Goal: Task Accomplishment & Management: Manage account settings

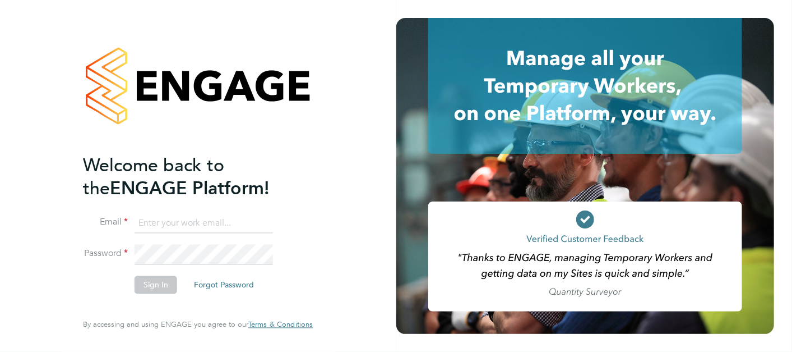
type input "[PERSON_NAME][EMAIL_ADDRESS][PERSON_NAME][DOMAIN_NAME]"
click at [169, 282] on button "Sign In" at bounding box center [156, 284] width 43 height 18
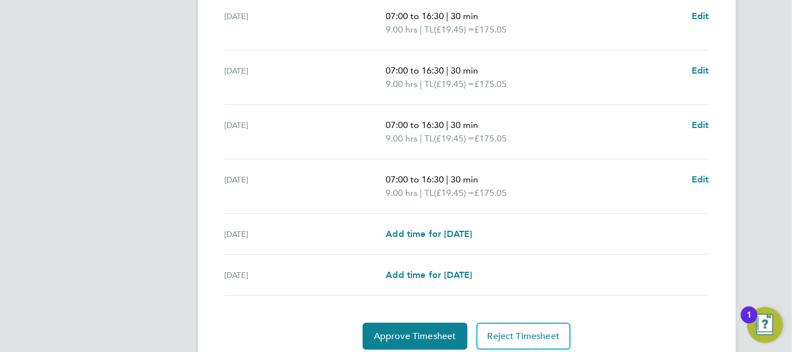
scroll to position [466, 0]
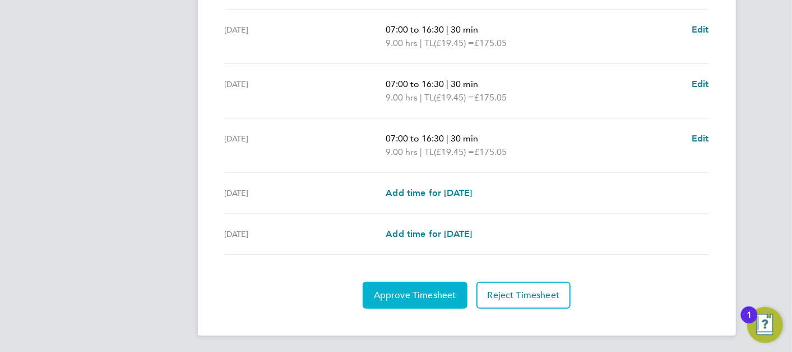
click at [445, 282] on button "Approve Timesheet" at bounding box center [415, 295] width 105 height 27
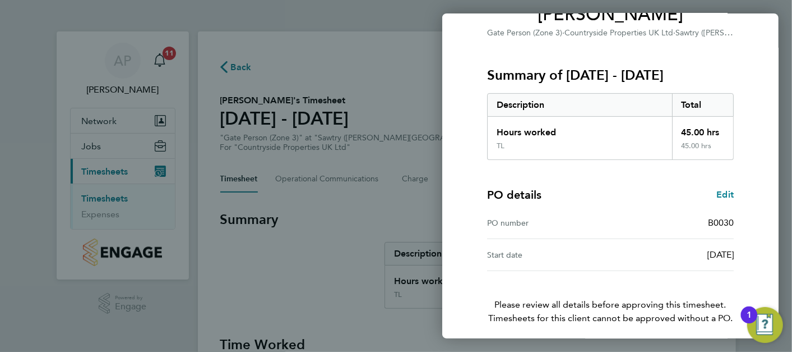
scroll to position [153, 0]
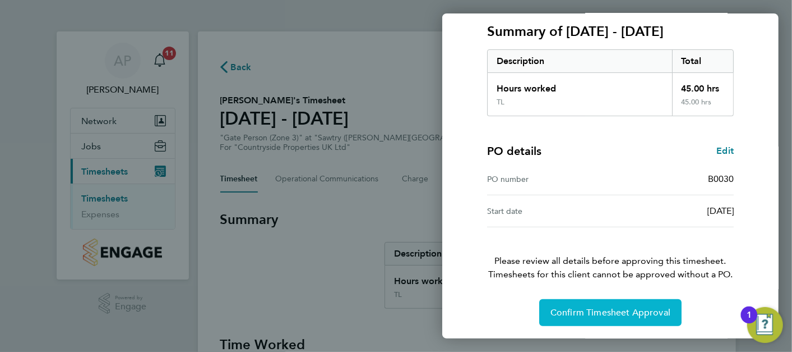
click at [626, 317] on button "Confirm Timesheet Approval" at bounding box center [611, 312] width 142 height 27
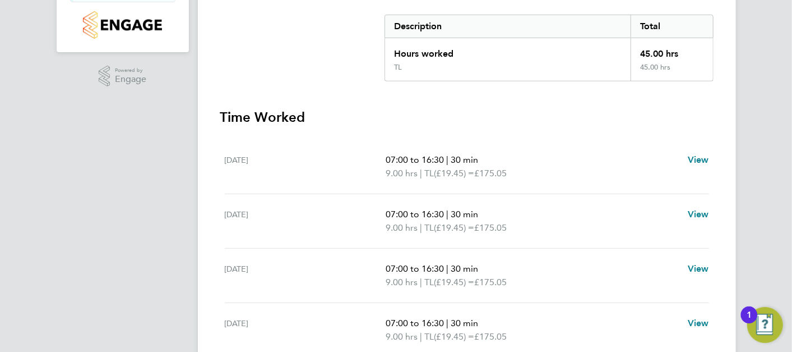
scroll to position [38, 0]
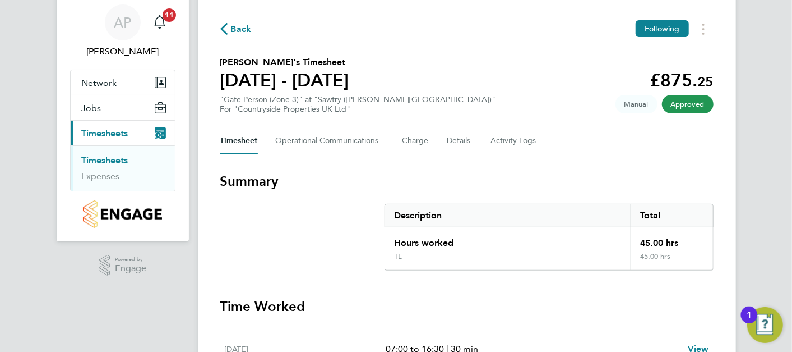
click at [110, 155] on link "Timesheets" at bounding box center [105, 160] width 47 height 11
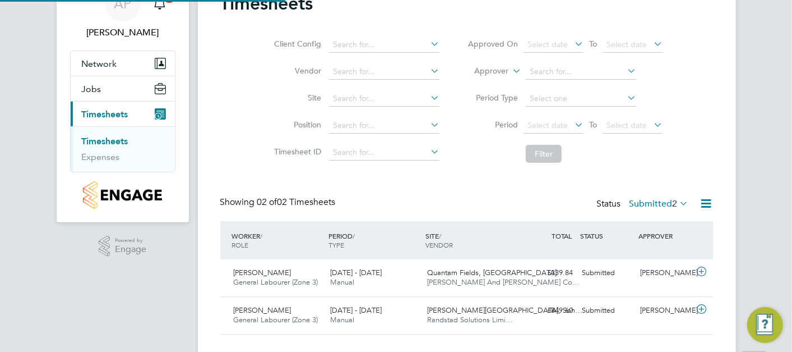
scroll to position [28, 97]
click at [460, 268] on span "Quantam Fields, Littleport" at bounding box center [492, 273] width 130 height 10
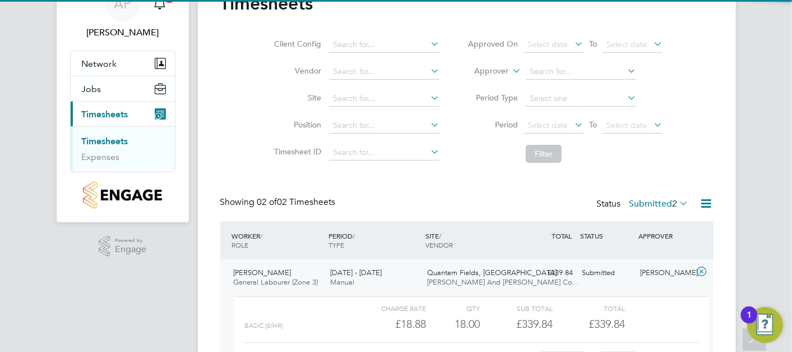
scroll to position [182, 0]
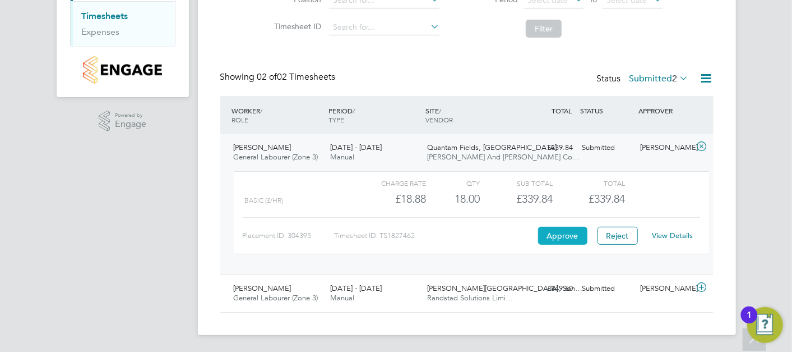
click at [584, 233] on button "Approve" at bounding box center [562, 236] width 49 height 18
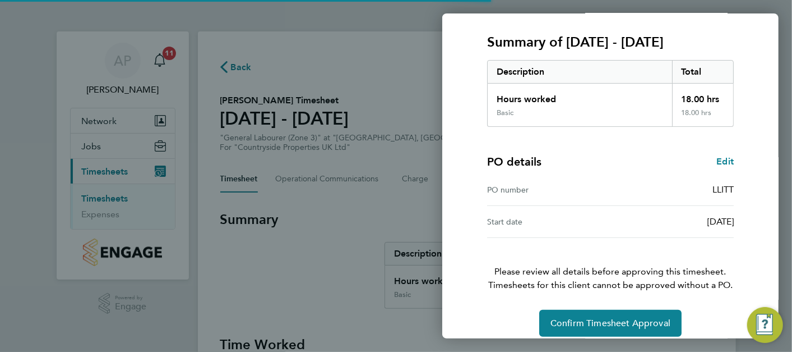
scroll to position [153, 0]
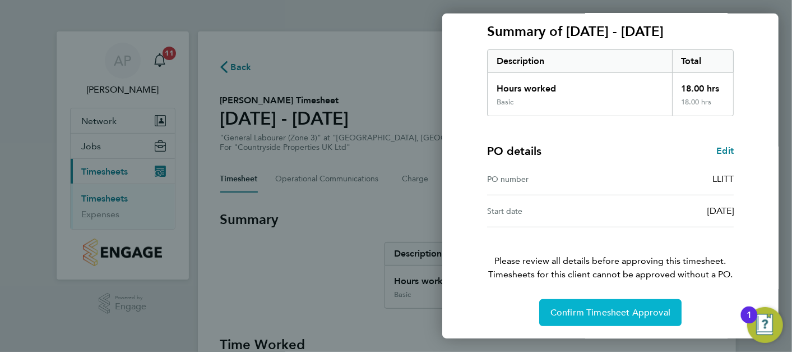
click at [577, 299] on button "Confirm Timesheet Approval" at bounding box center [611, 312] width 142 height 27
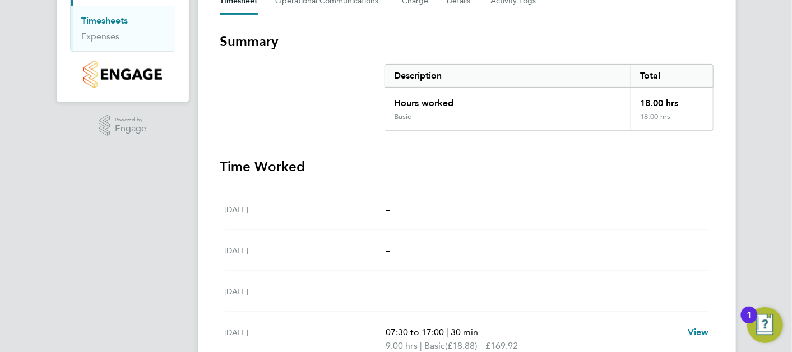
scroll to position [62, 0]
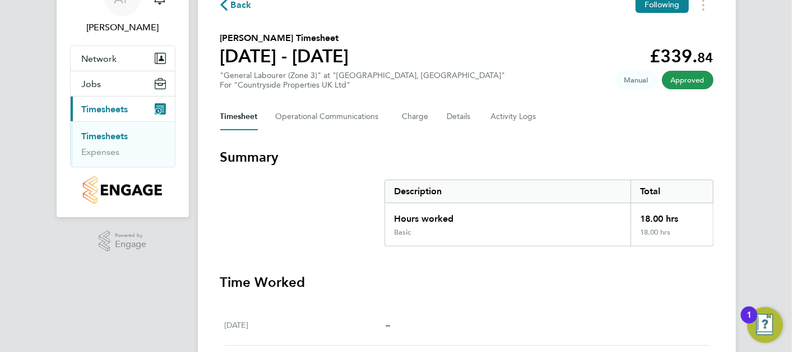
click at [105, 136] on link "Timesheets" at bounding box center [105, 136] width 47 height 11
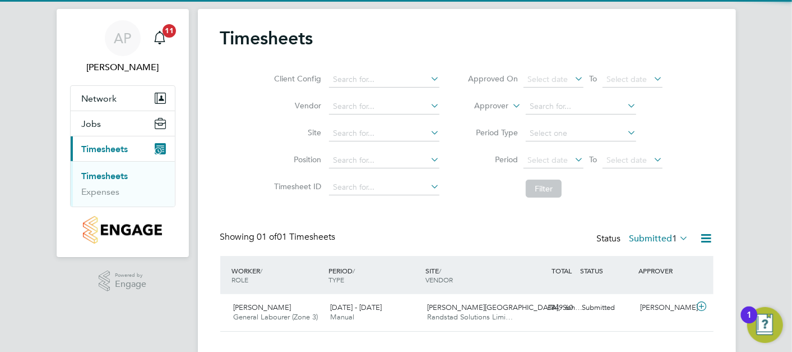
scroll to position [42, 0]
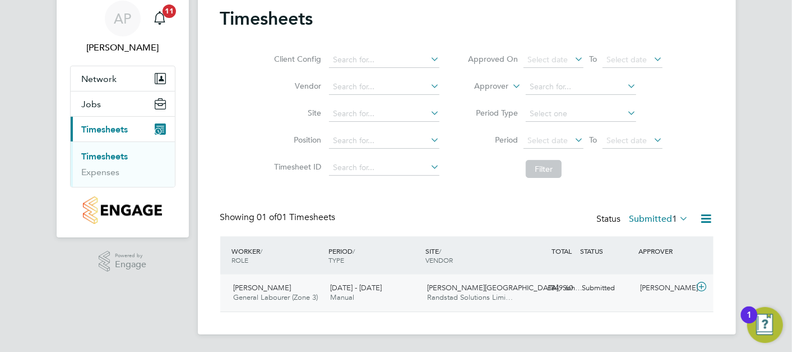
click at [567, 288] on div "£849.60 Submitted" at bounding box center [549, 288] width 58 height 19
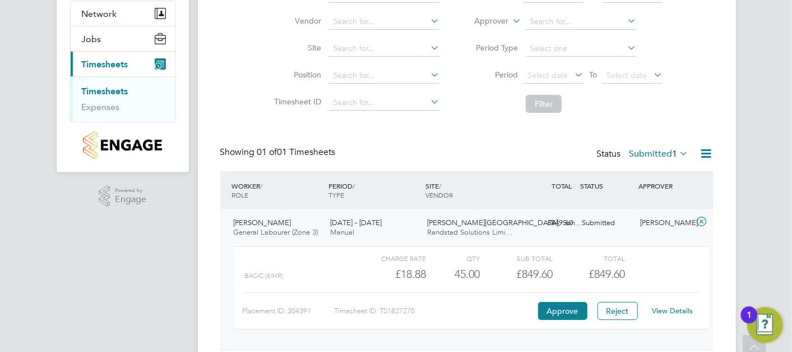
scroll to position [145, 0]
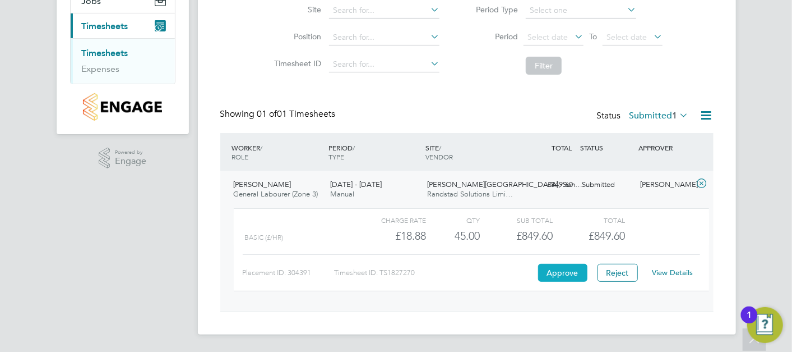
click at [564, 271] on button "Approve" at bounding box center [562, 273] width 49 height 18
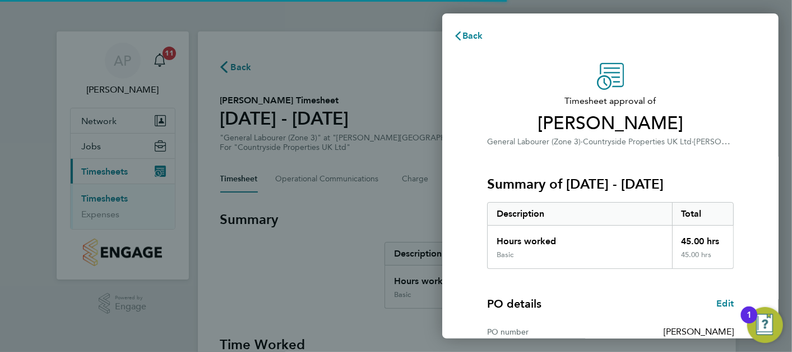
scroll to position [185, 0]
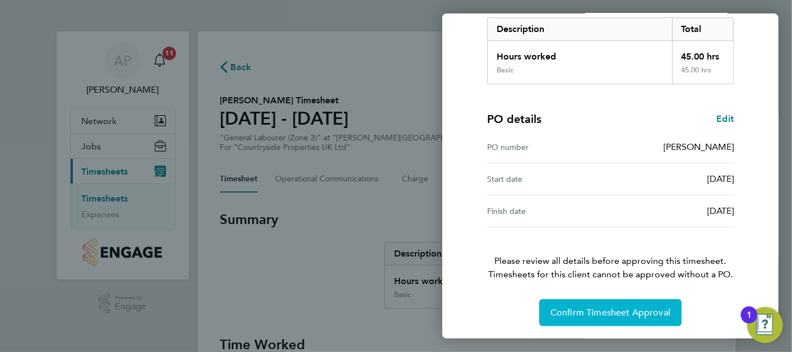
click at [629, 303] on button "Confirm Timesheet Approval" at bounding box center [611, 312] width 142 height 27
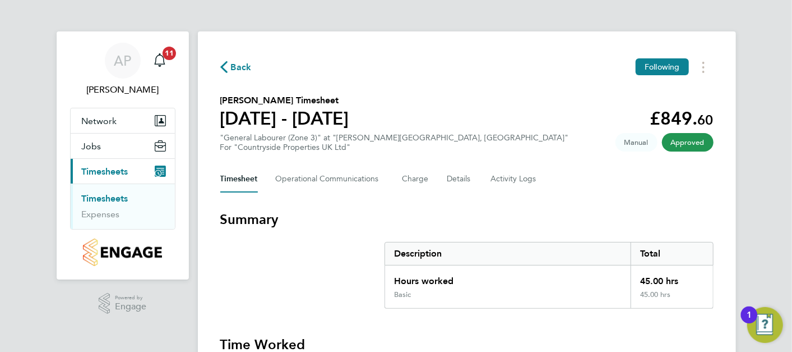
click at [113, 193] on link "Timesheets" at bounding box center [105, 198] width 47 height 11
